Goal: Information Seeking & Learning: Learn about a topic

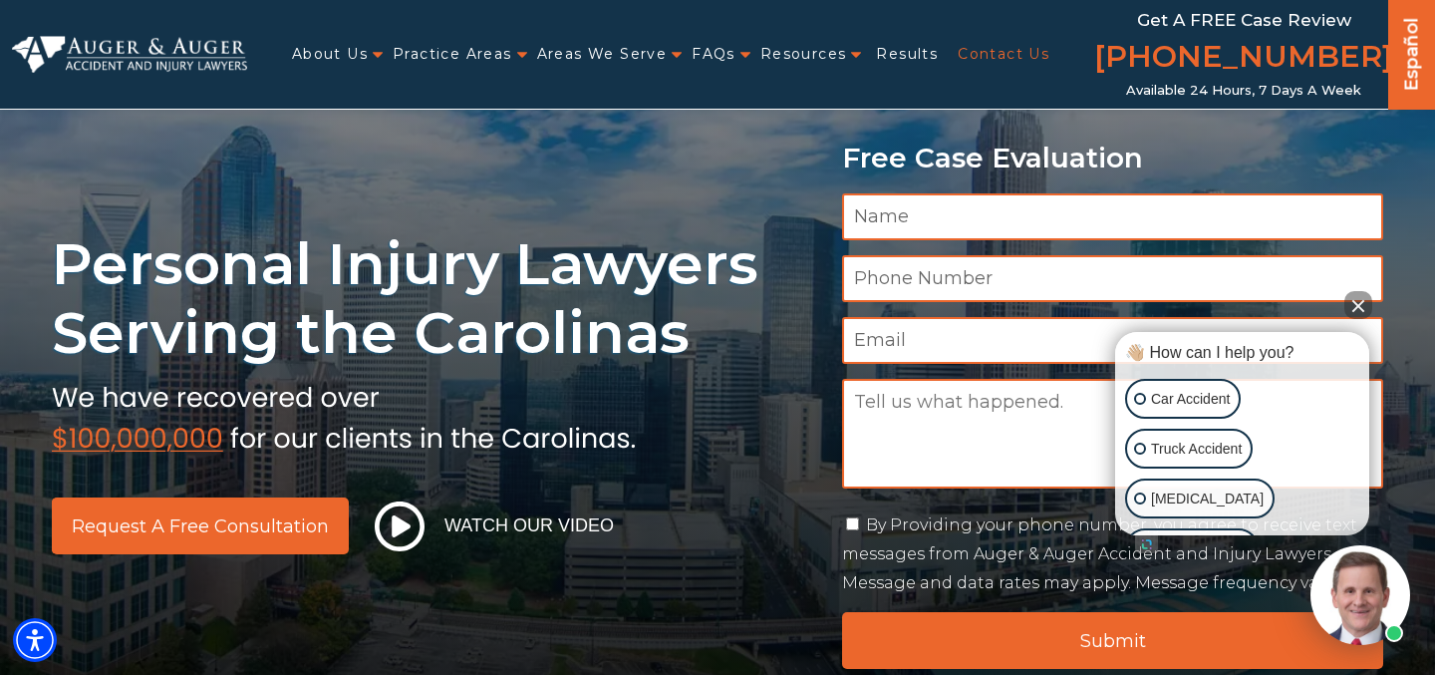
click at [993, 60] on link "Contact Us" at bounding box center [1004, 54] width 92 height 41
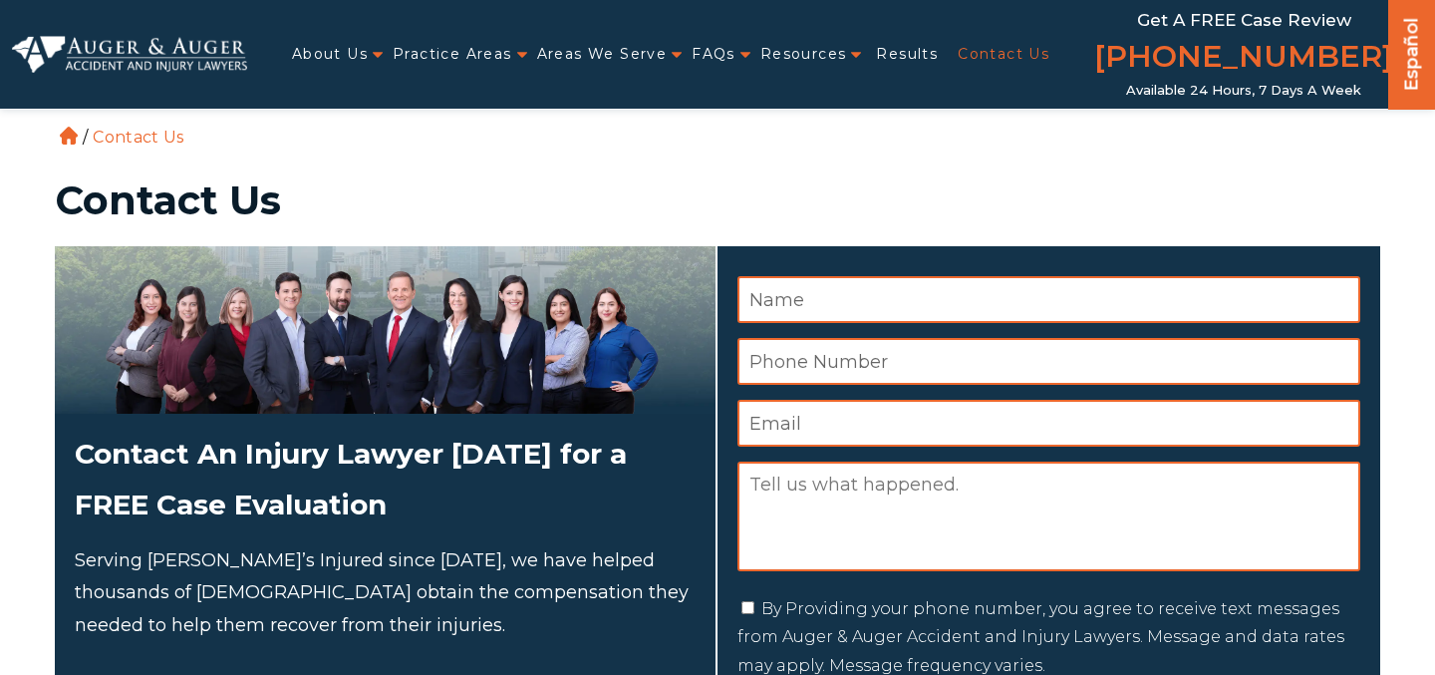
scroll to position [150, 0]
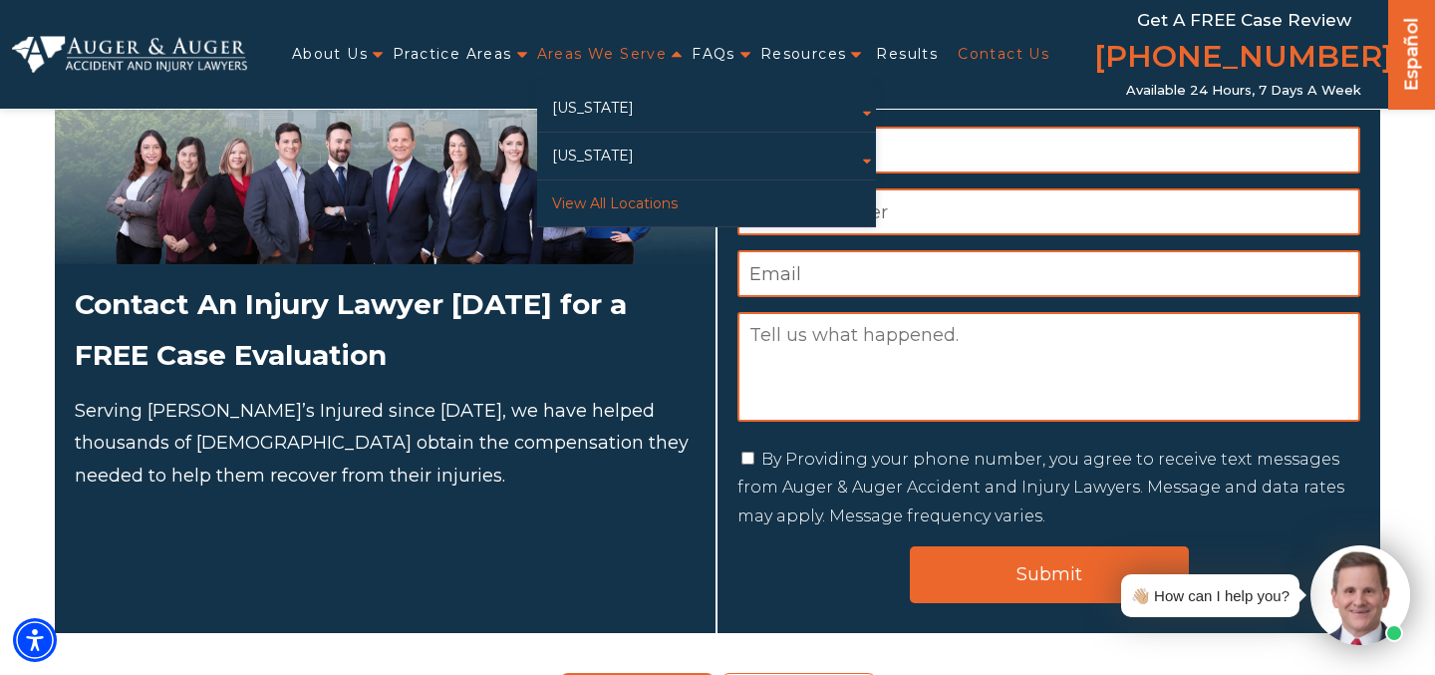
click at [592, 199] on link "View All Locations" at bounding box center [706, 203] width 339 height 47
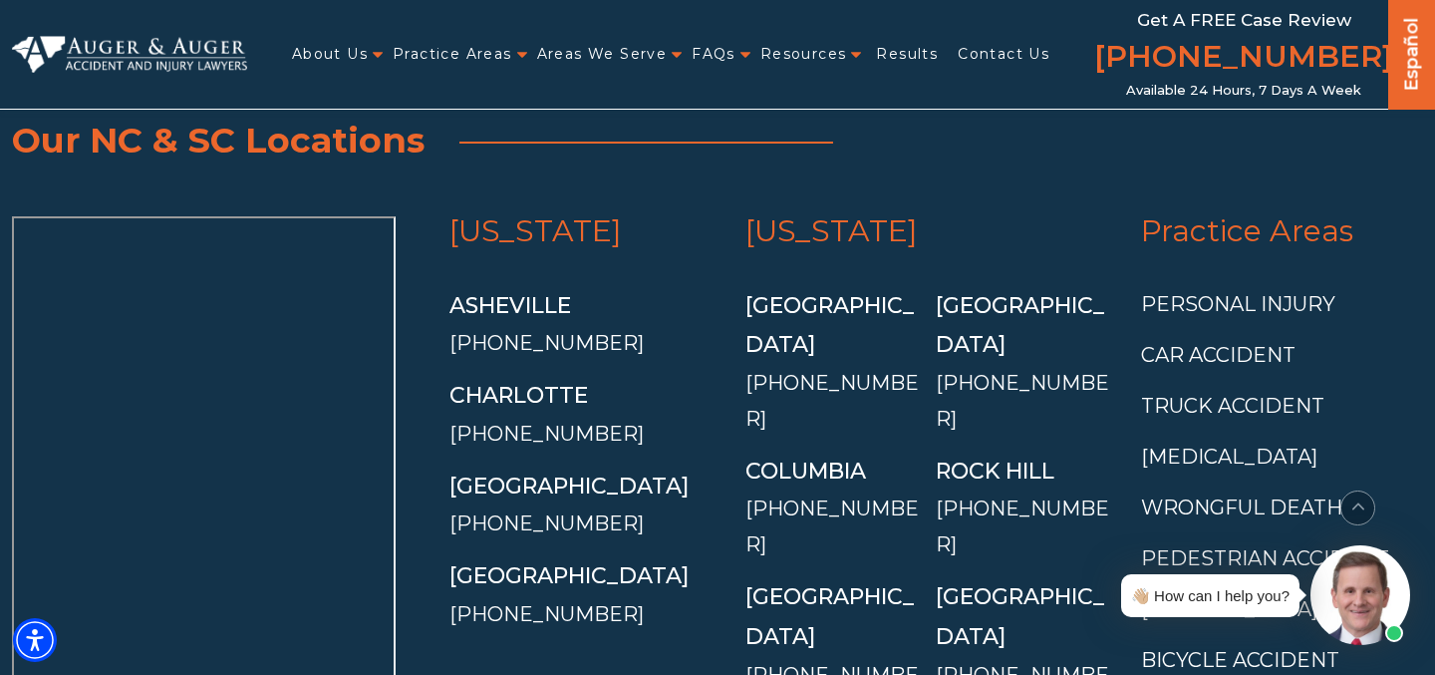
scroll to position [18826, 0]
